Goal: Task Accomplishment & Management: Use online tool/utility

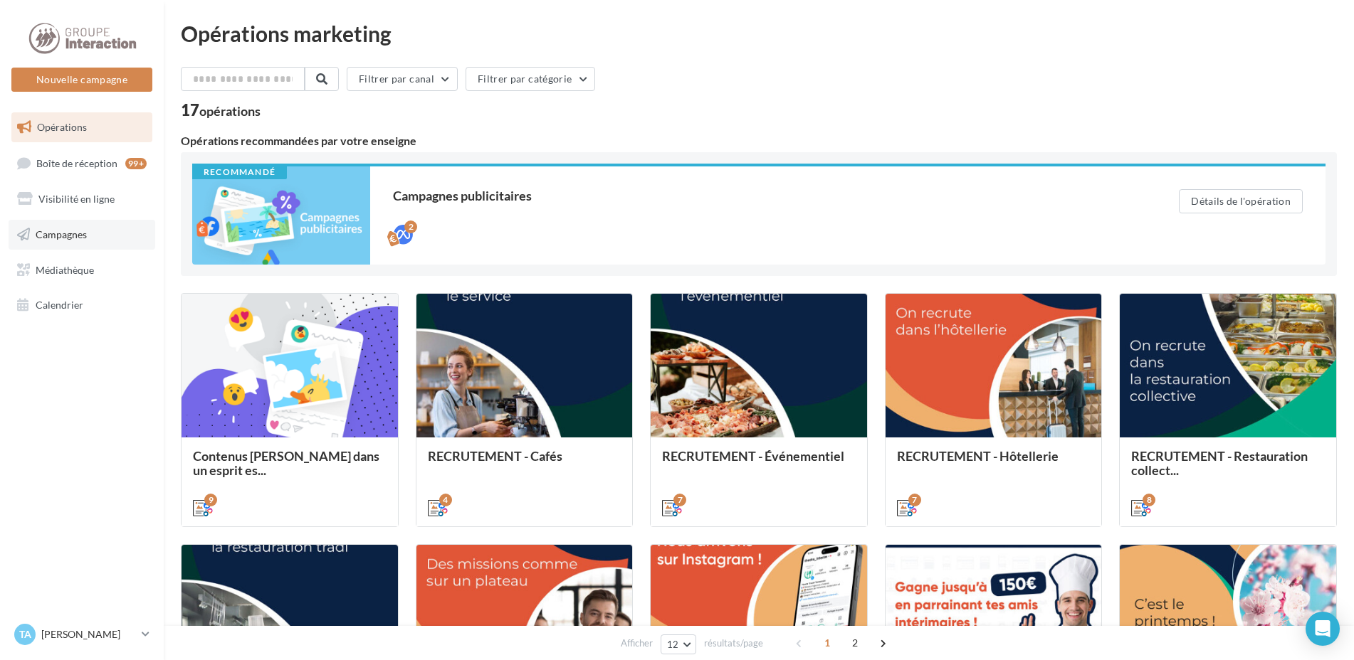
click at [89, 240] on link "Campagnes" at bounding box center [82, 235] width 147 height 30
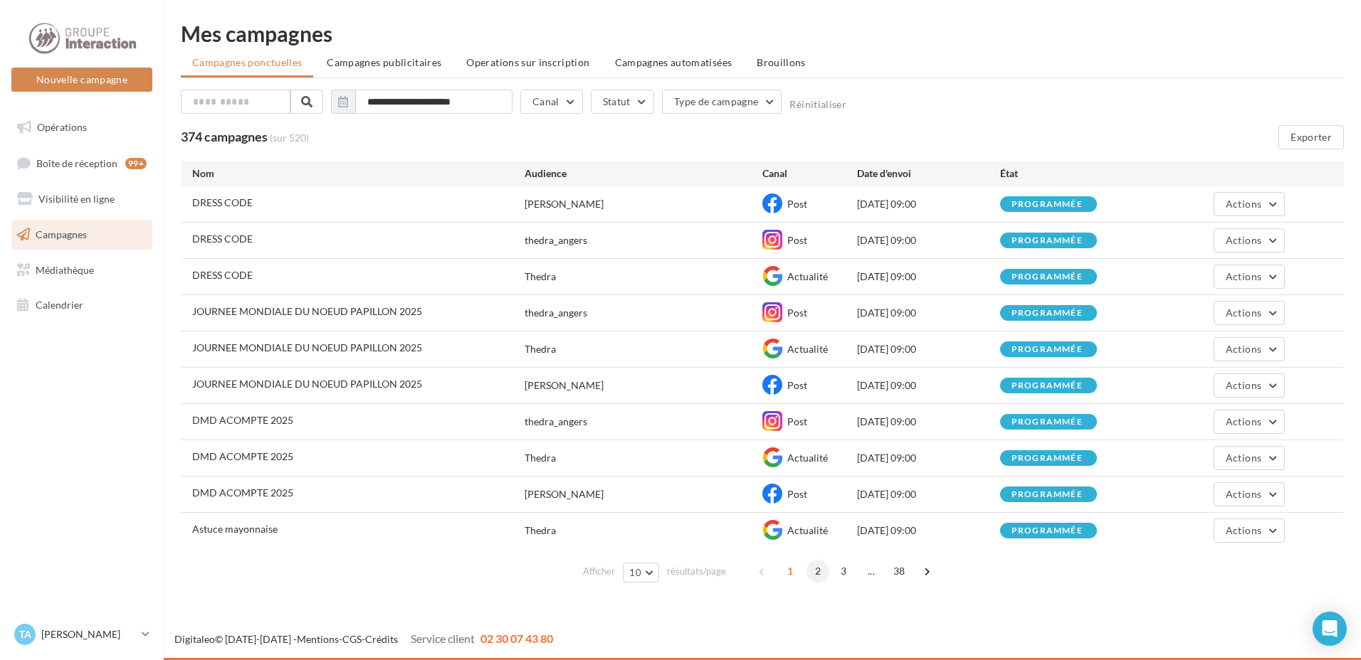
click at [816, 572] on span "2" at bounding box center [817, 571] width 23 height 23
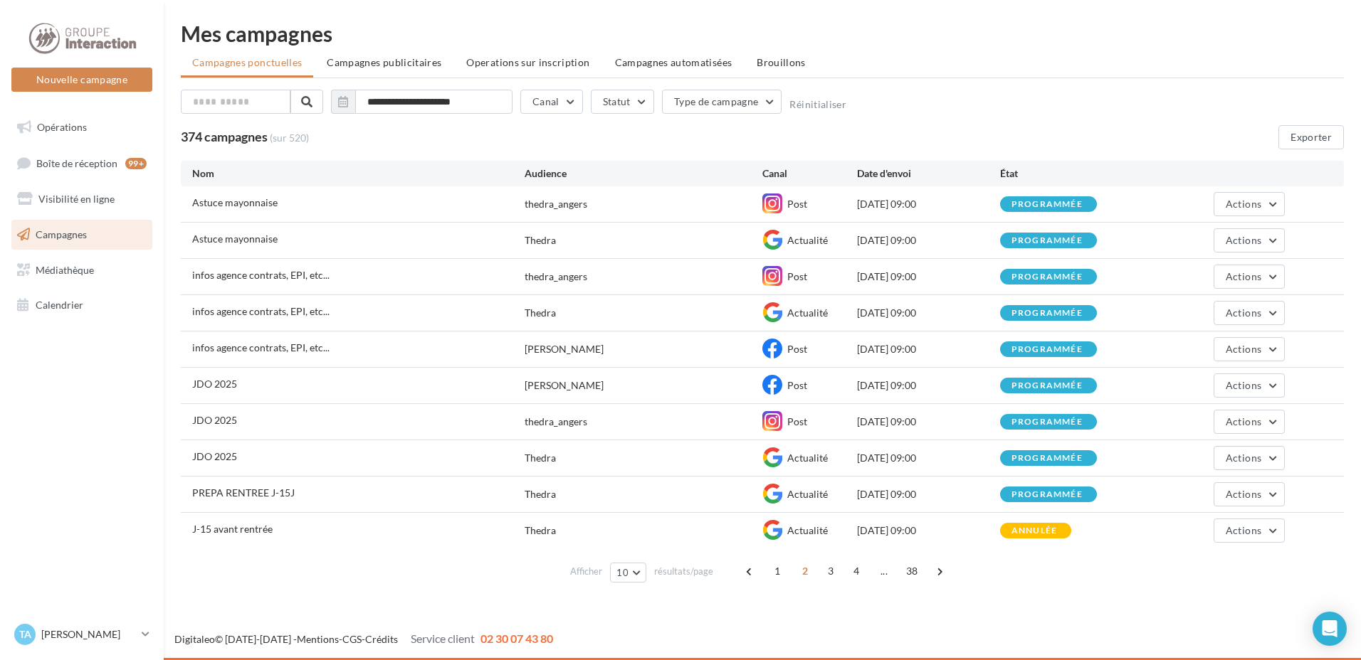
click at [998, 604] on div "**********" at bounding box center [762, 305] width 1197 height 611
click at [1016, 613] on div "Nouvelle campagne Nouvelle campagne Opérations Boîte de réception 99+ Visibilit…" at bounding box center [680, 330] width 1361 height 660
